Goal: Obtain resource: Obtain resource

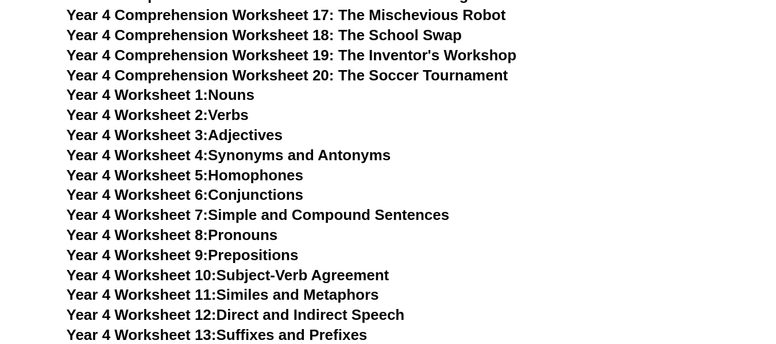
scroll to position [5344, 0]
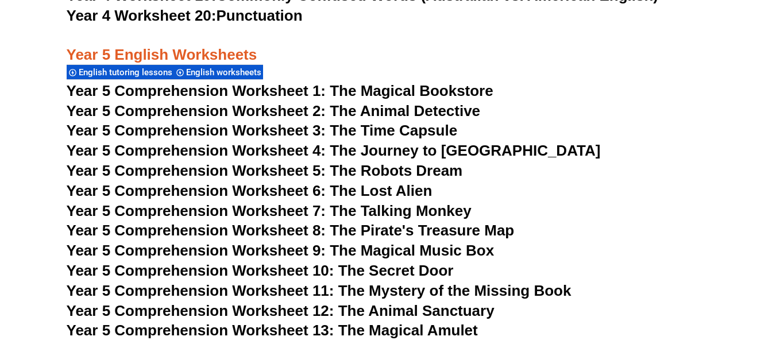
click at [375, 130] on span "Year 5 Comprehension Worksheet 3: The Time Capsule" at bounding box center [262, 130] width 391 height 17
click at [522, 139] on h3 "Year 5 Comprehension Worksheet 3: The Time Capsule" at bounding box center [389, 131] width 644 height 20
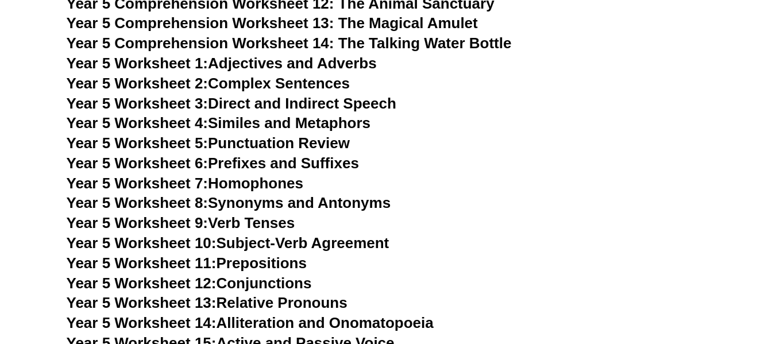
scroll to position [5631, 0]
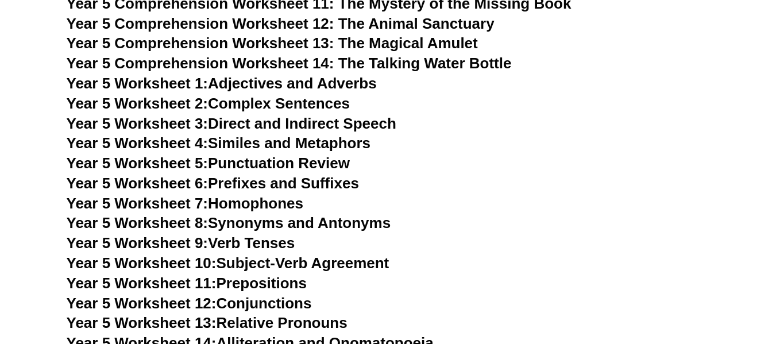
click at [338, 227] on link "Year 5 Worksheet 8: Synonyms and Antonyms" at bounding box center [229, 222] width 325 height 17
click at [250, 82] on link "Year 5 Worksheet 1: Adjectives and Adverbs" at bounding box center [222, 83] width 310 height 17
click at [287, 78] on link "Year 5 Worksheet 1: Adjectives and Adverbs" at bounding box center [222, 83] width 310 height 17
click at [256, 101] on link "Year 5 Worksheet 2: Complex Sentences" at bounding box center [208, 103] width 283 height 17
click at [282, 141] on link "Year 5 Worksheet 4: Similes and Metaphors" at bounding box center [219, 142] width 305 height 17
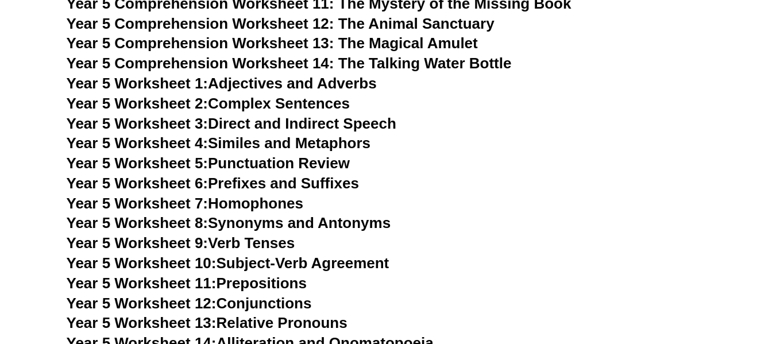
click at [276, 220] on link "Year 5 Worksheet 8: Synonyms and Antonyms" at bounding box center [229, 222] width 325 height 17
